Goal: Information Seeking & Learning: Learn about a topic

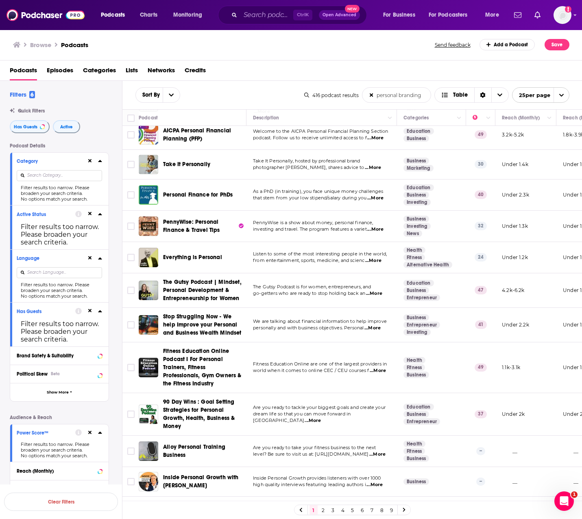
scroll to position [309, 0]
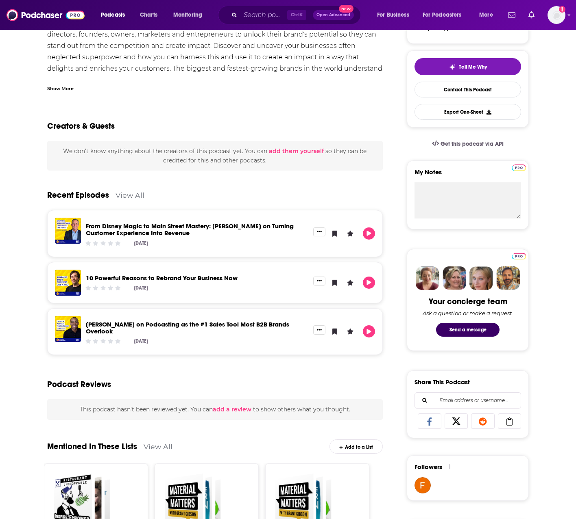
scroll to position [190, 0]
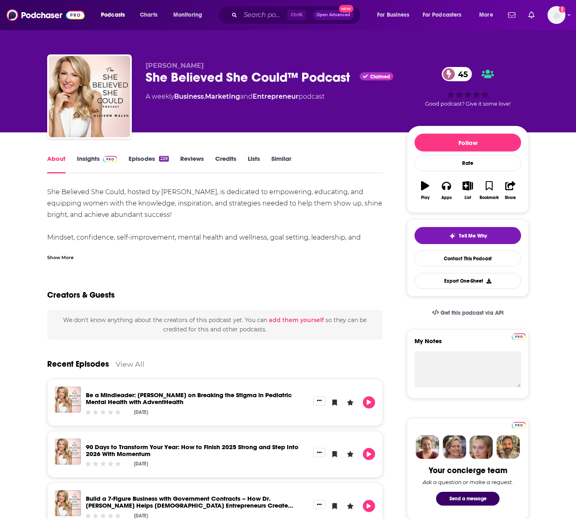
click at [53, 258] on div "Show More" at bounding box center [60, 257] width 26 height 8
